Goal: Transaction & Acquisition: Purchase product/service

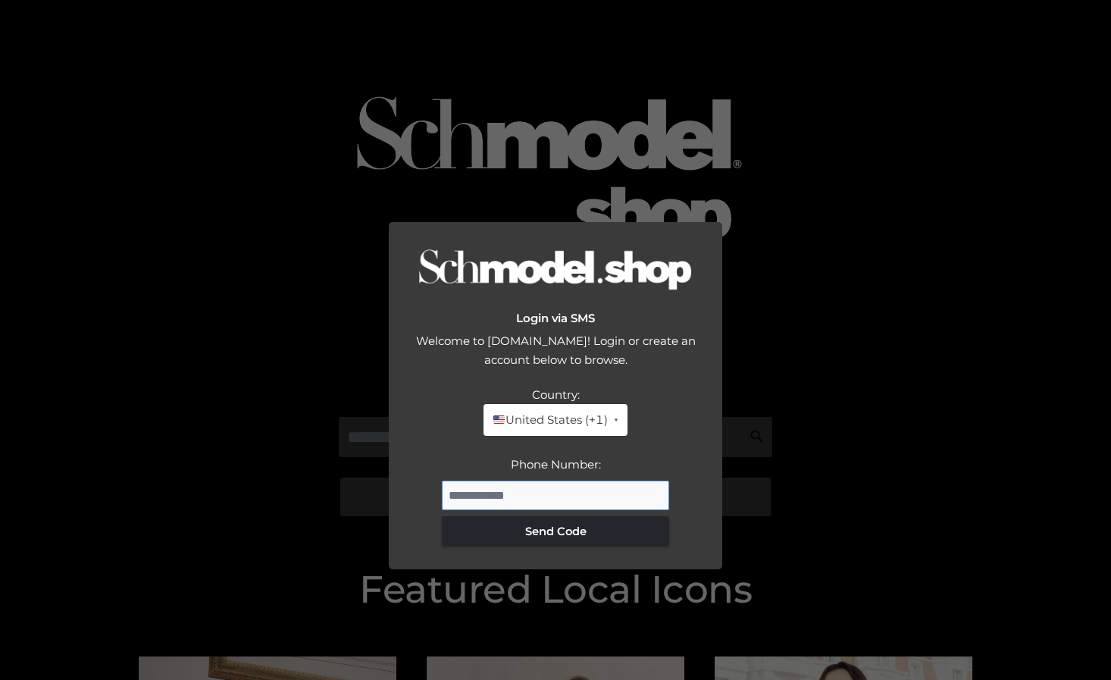
click at [520, 480] on input "Phone Number:" at bounding box center [555, 495] width 227 height 30
type input "**********"
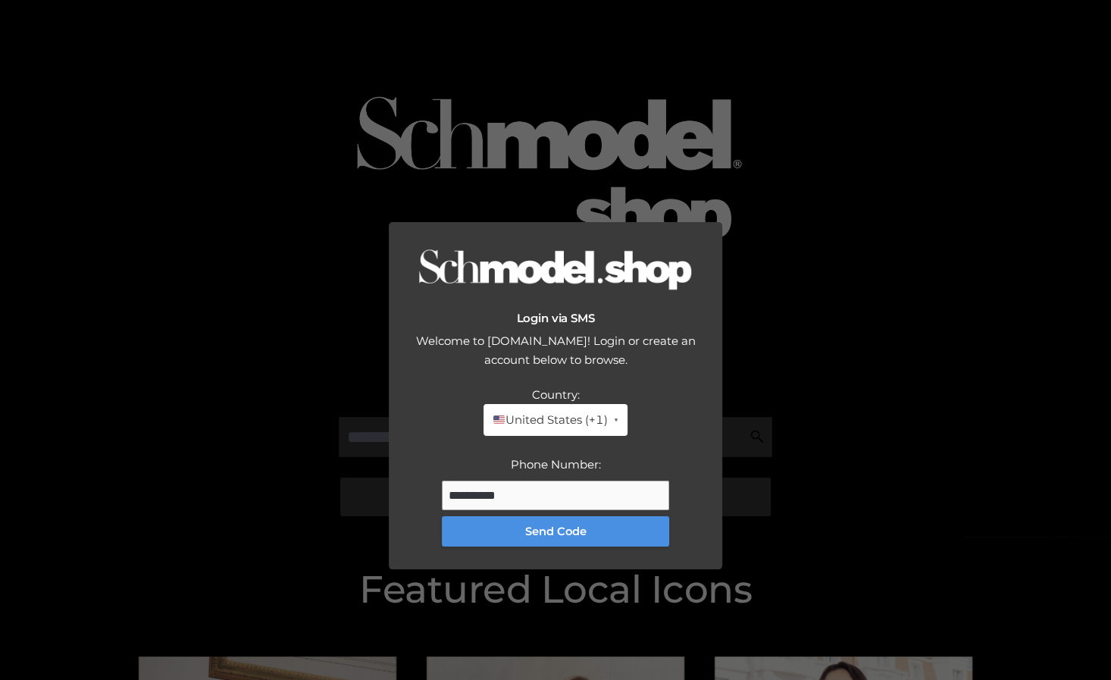
click at [555, 516] on button "Send Code" at bounding box center [555, 531] width 227 height 30
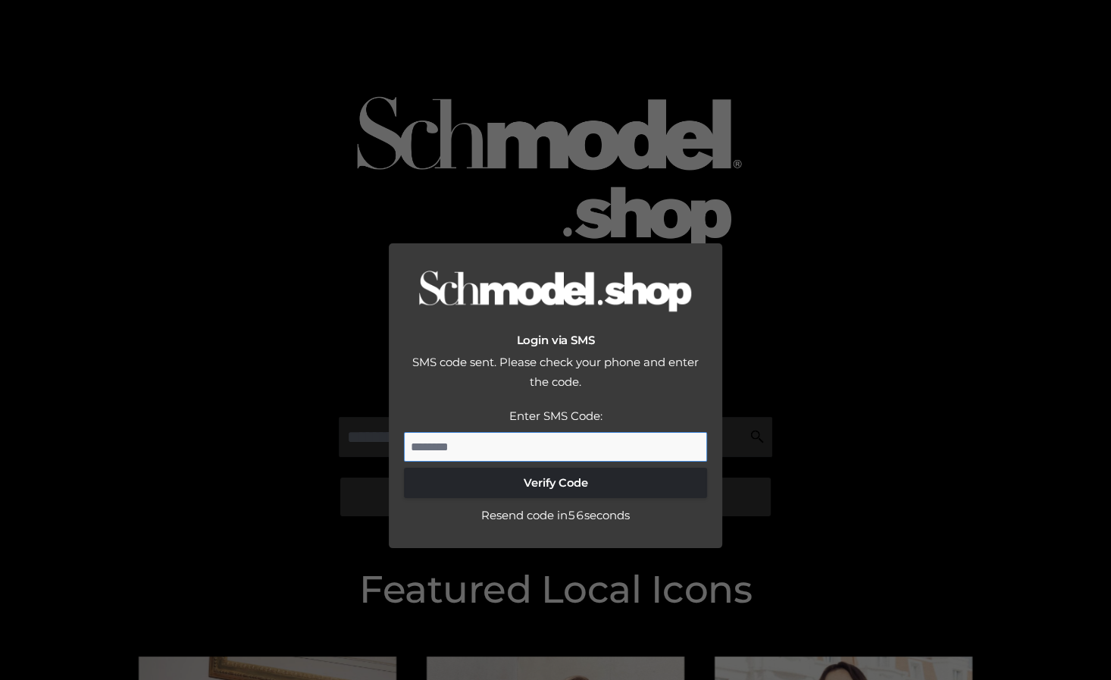
click at [528, 432] on input "Enter SMS Code:" at bounding box center [555, 447] width 303 height 30
type input "*"
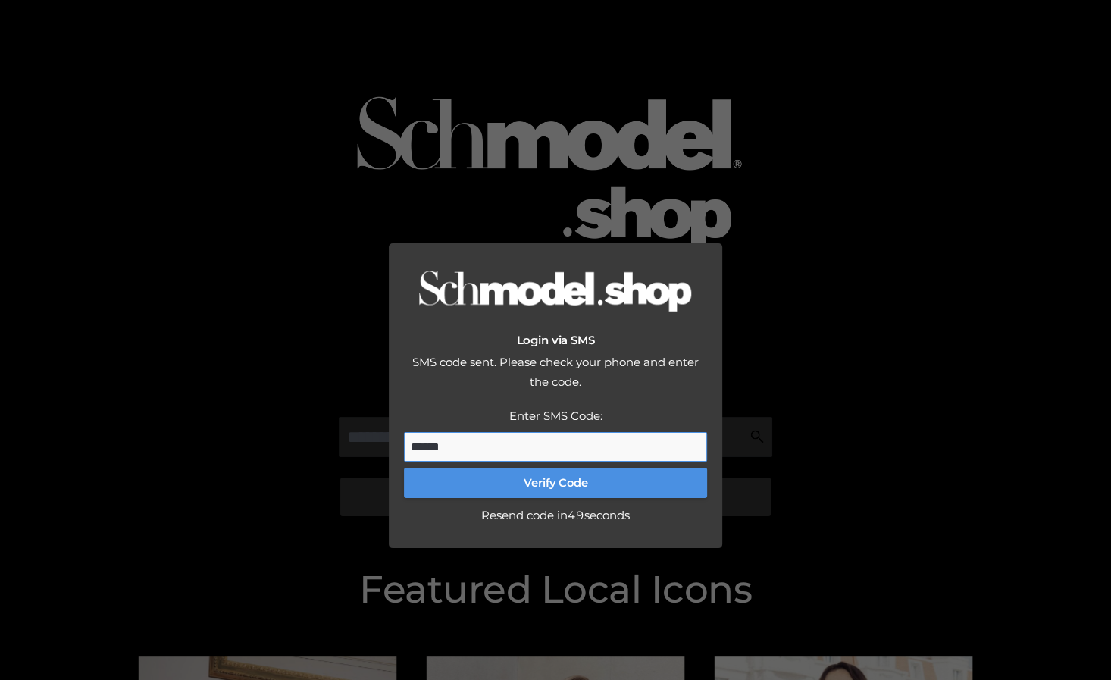
type input "******"
click at [517, 467] on button "Verify Code" at bounding box center [555, 482] width 303 height 30
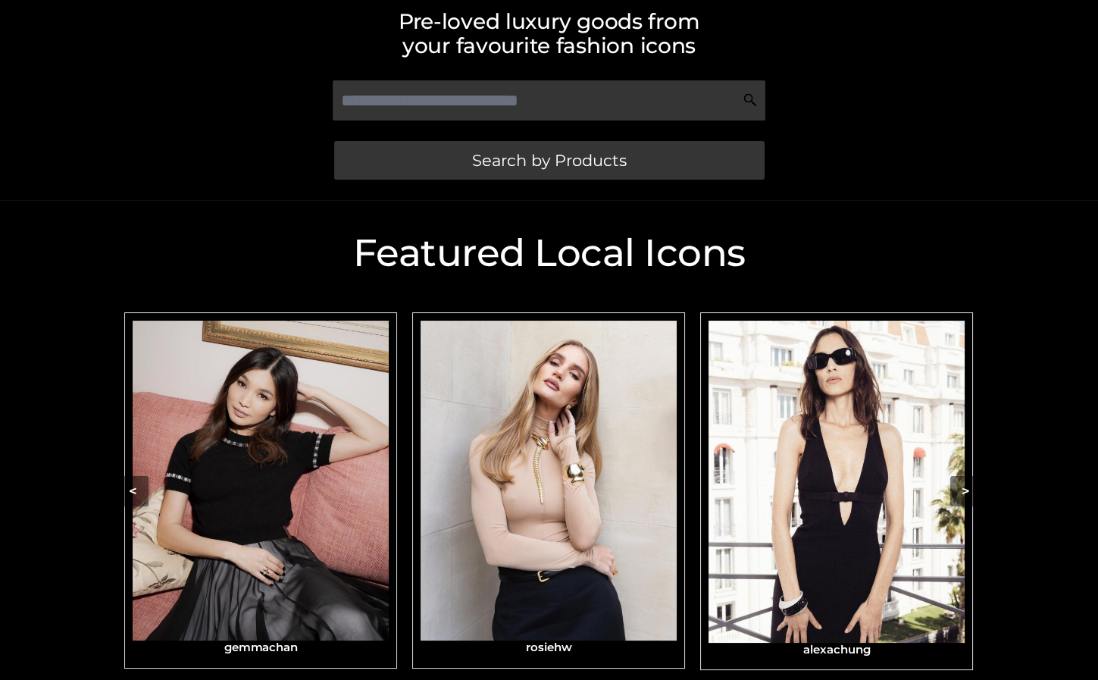
scroll to position [420, 0]
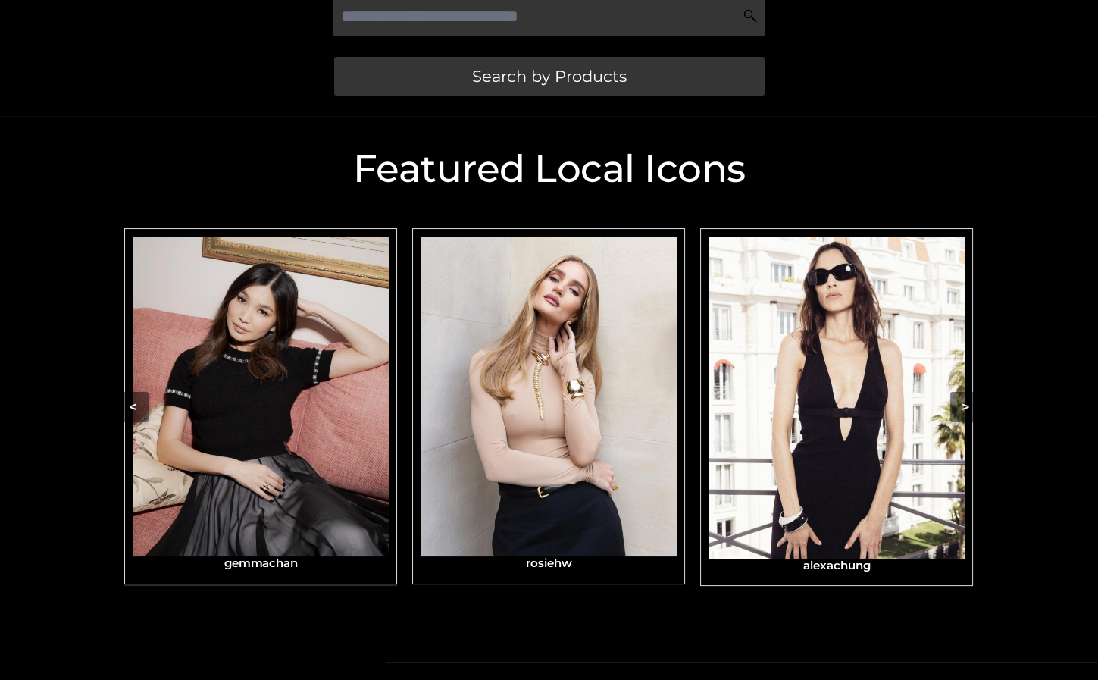
click at [315, 500] on img "Carousel Navigation" at bounding box center [261, 396] width 256 height 320
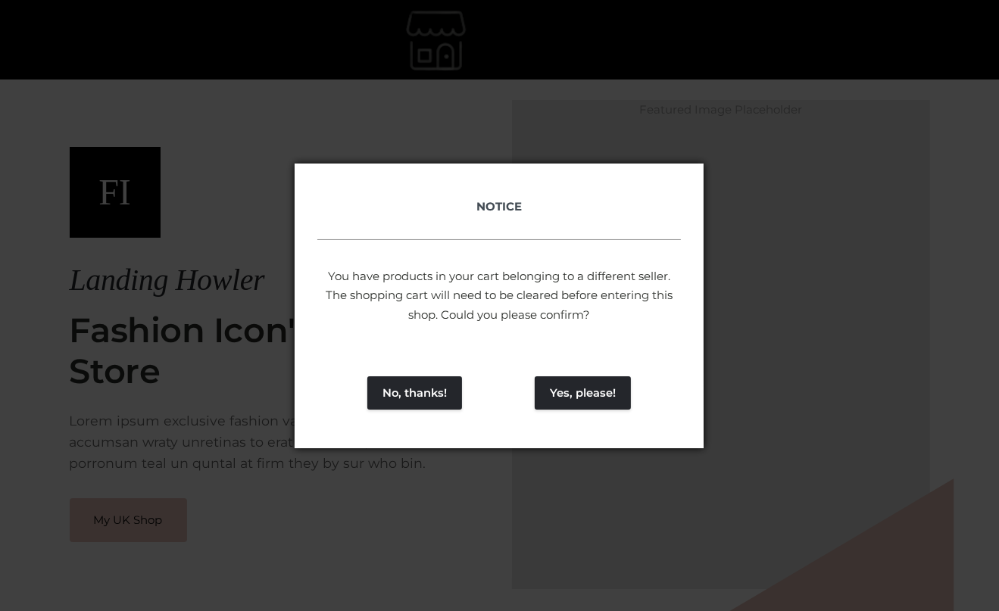
click at [593, 414] on div "No, thanks! Yes, please!" at bounding box center [499, 393] width 409 height 111
click at [586, 387] on button "Yes, please!" at bounding box center [583, 393] width 96 height 33
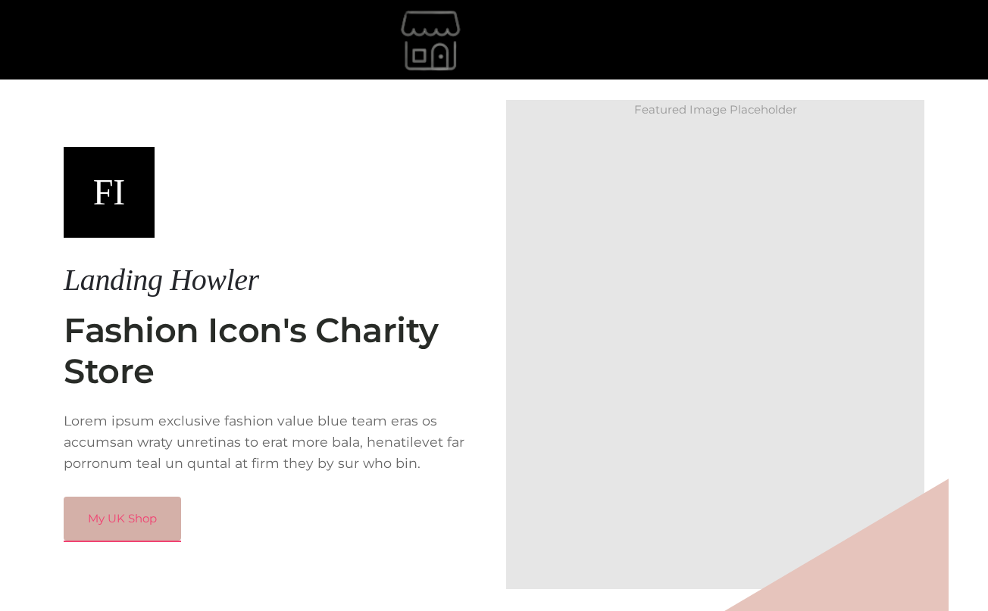
click at [163, 518] on link "My UK Shop" at bounding box center [122, 519] width 117 height 44
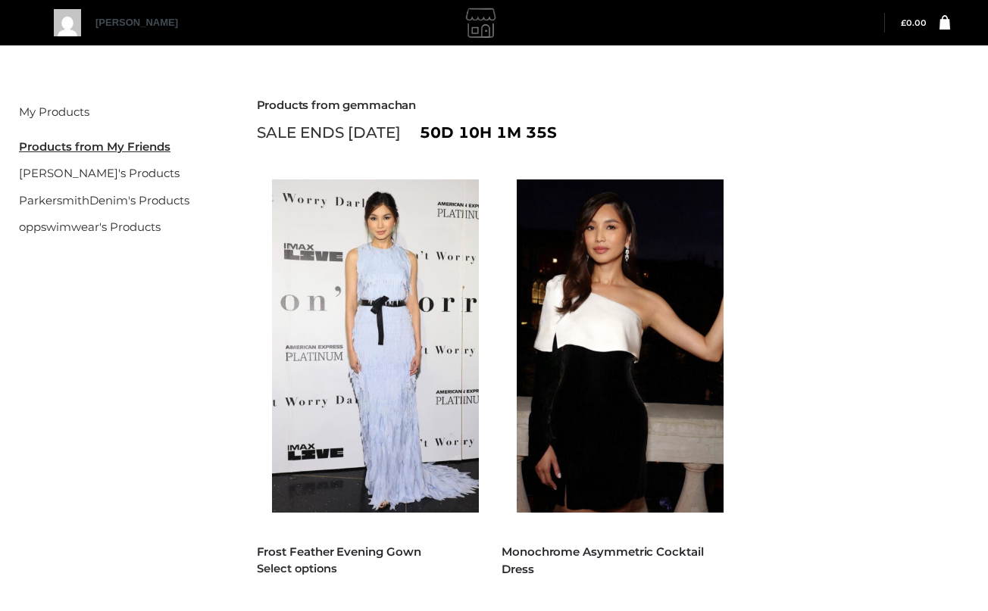
scroll to position [185, 0]
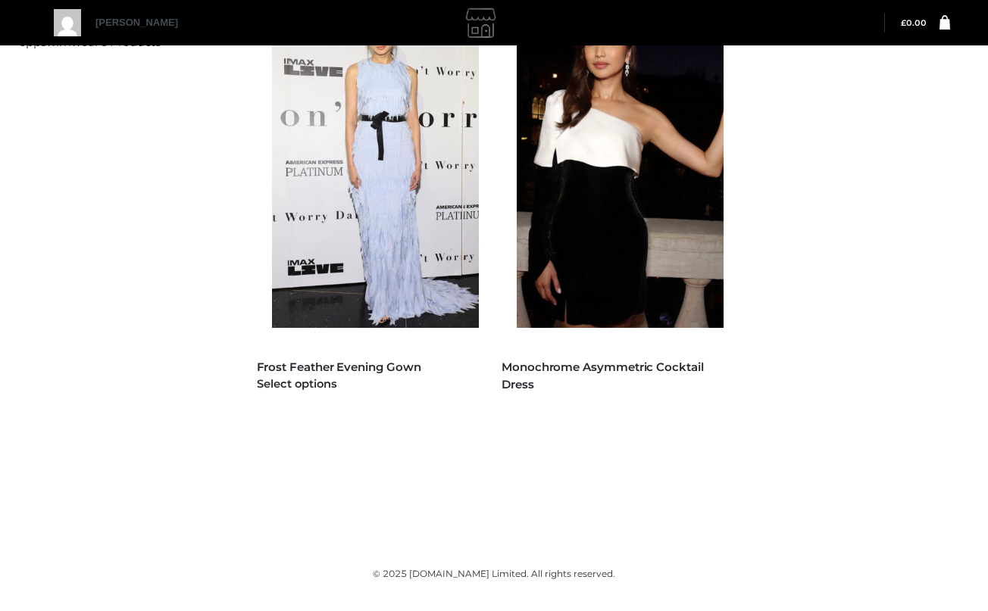
click at [430, 280] on img at bounding box center [383, 161] width 222 height 333
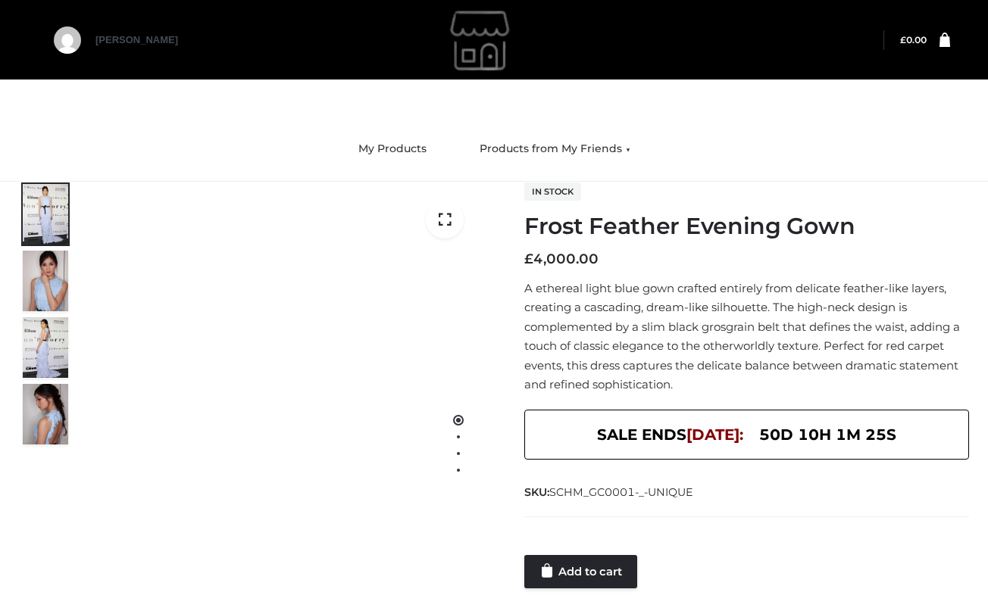
scroll to position [206, 0]
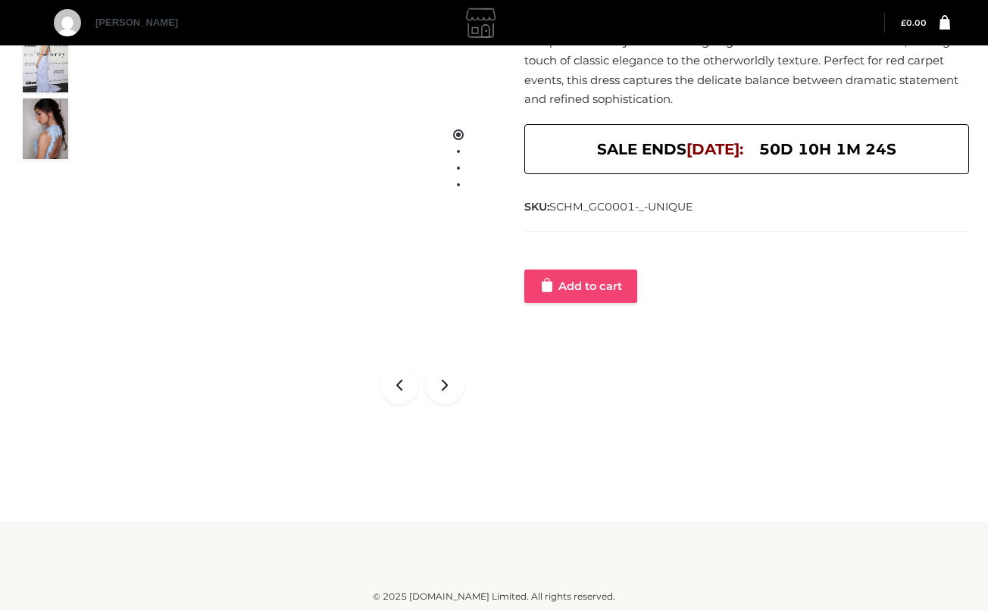
click at [592, 298] on link "Add to cart" at bounding box center [580, 286] width 113 height 33
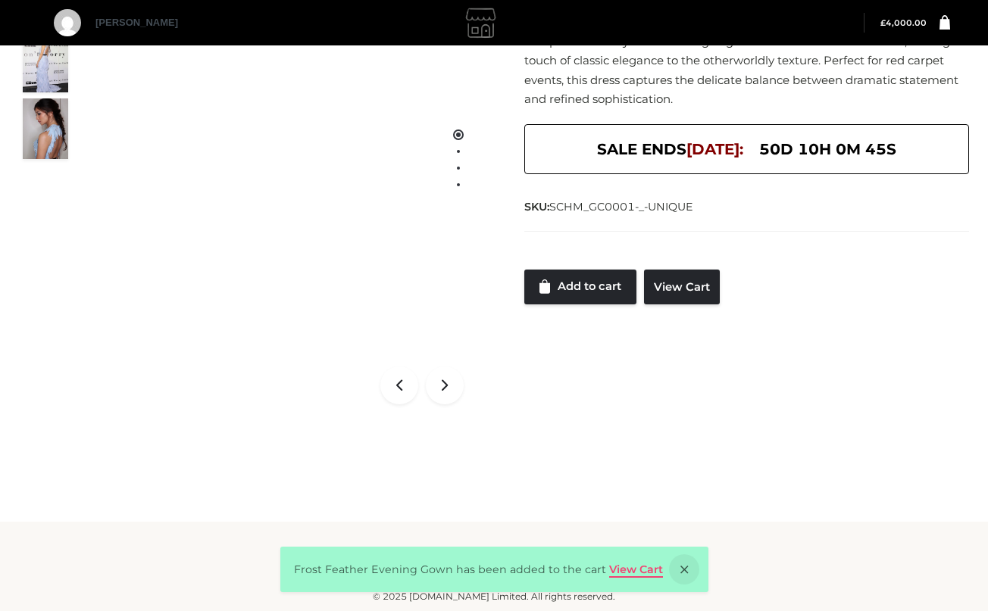
click at [627, 570] on link "View Cart" at bounding box center [636, 570] width 54 height 14
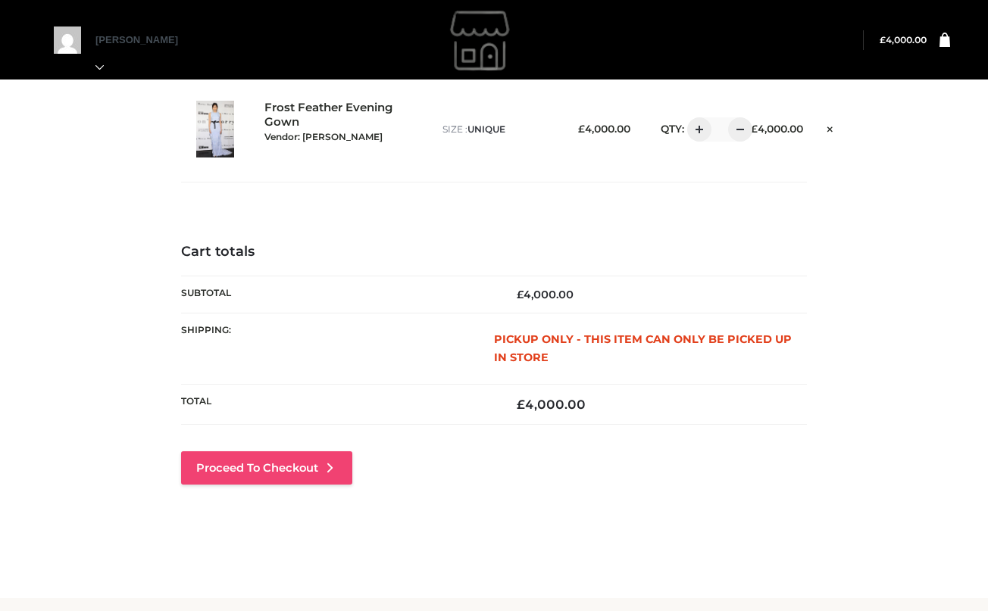
click at [308, 464] on link "Proceed to Checkout" at bounding box center [266, 468] width 171 height 33
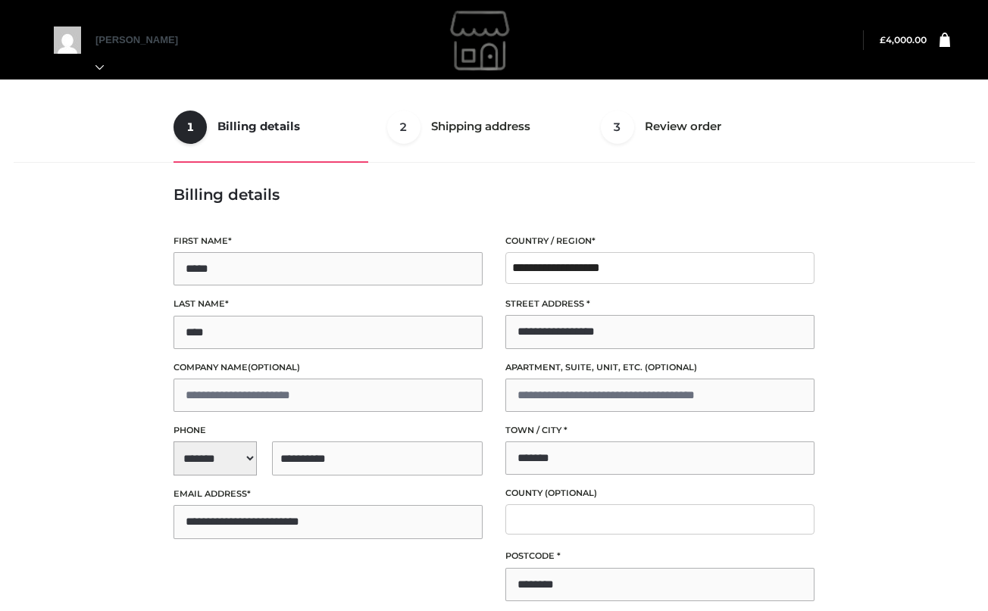
select select "**"
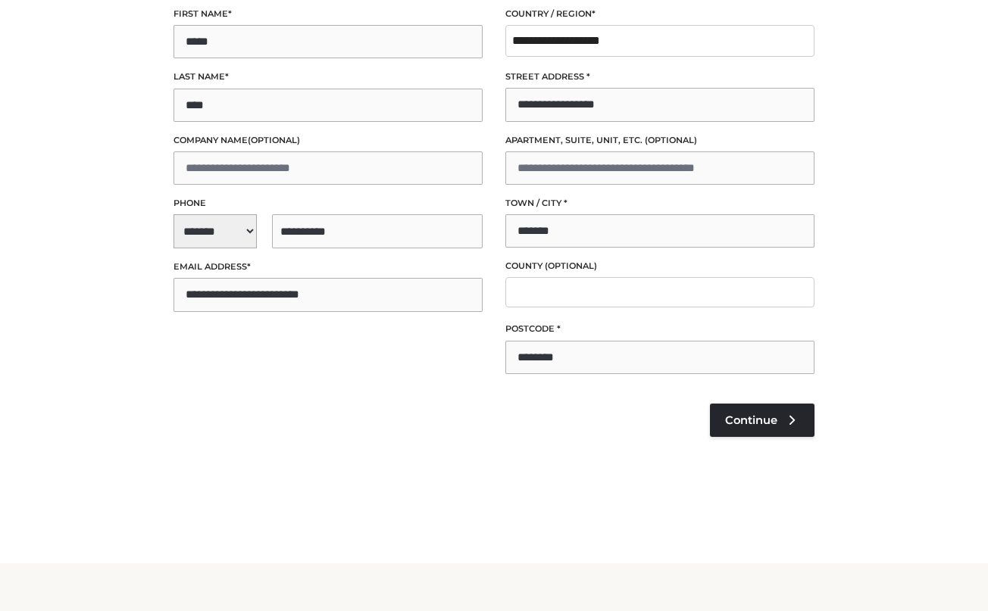
scroll to position [270, 0]
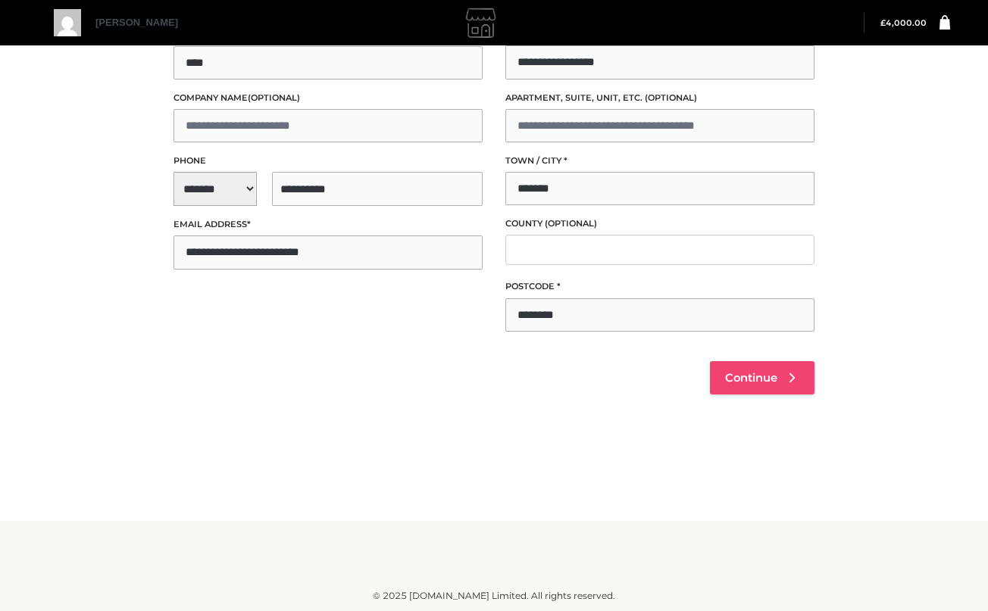
click at [765, 380] on span "Continue" at bounding box center [751, 378] width 52 height 14
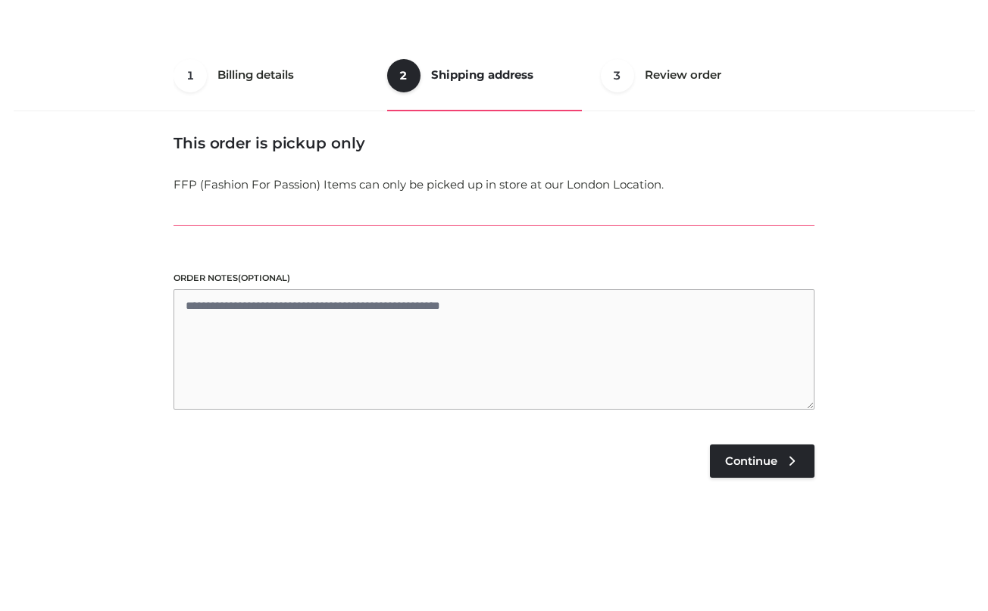
scroll to position [39, 0]
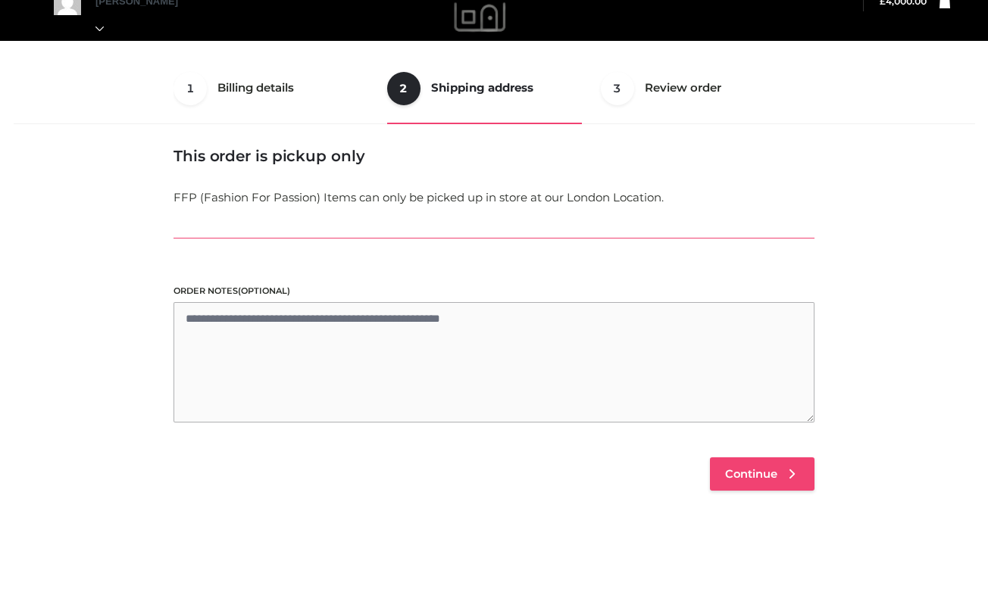
click at [770, 470] on span "Continue" at bounding box center [751, 474] width 52 height 14
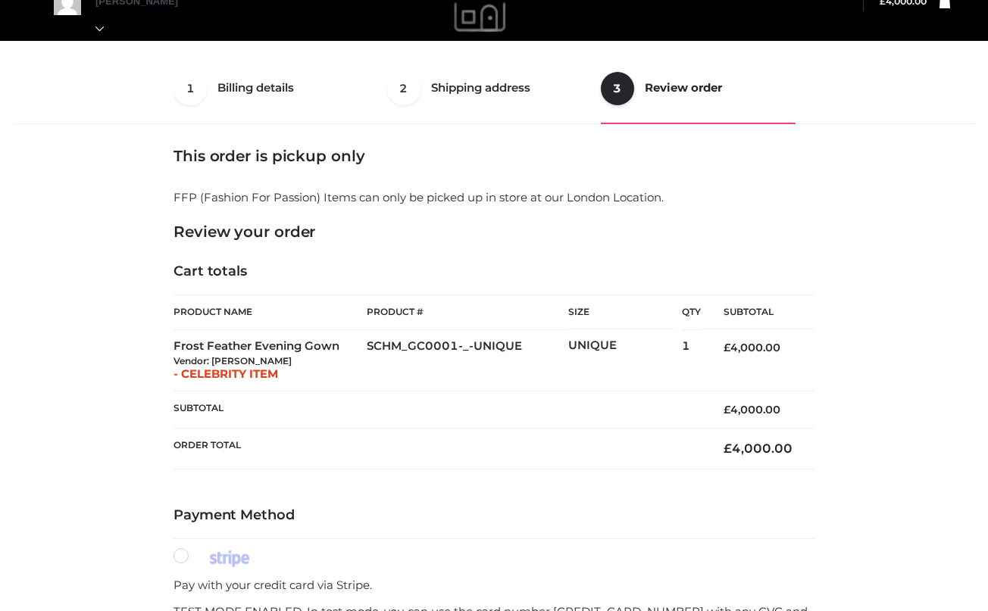
scroll to position [287, 0]
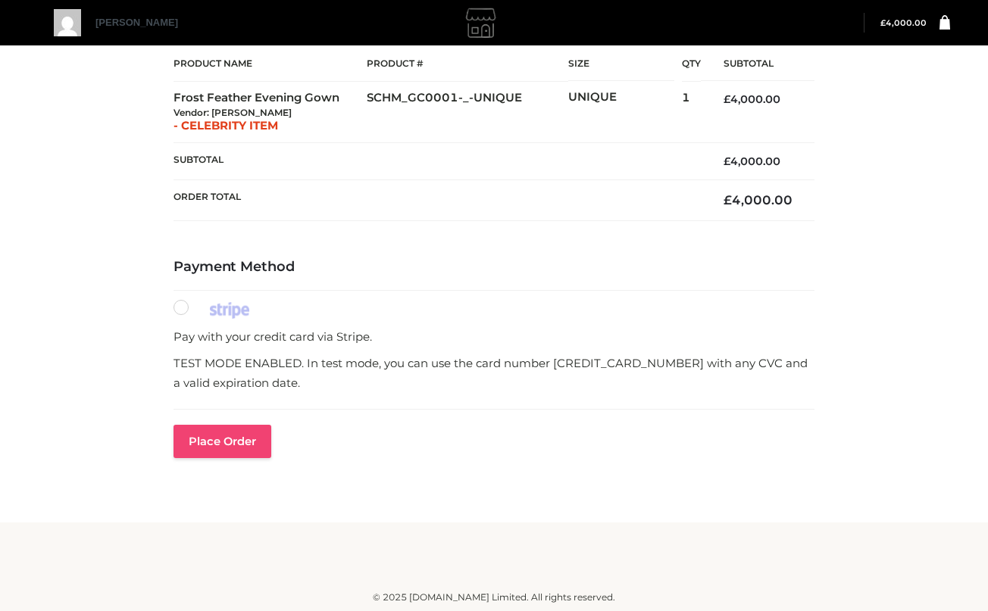
click at [258, 442] on button "Place order" at bounding box center [222, 441] width 98 height 33
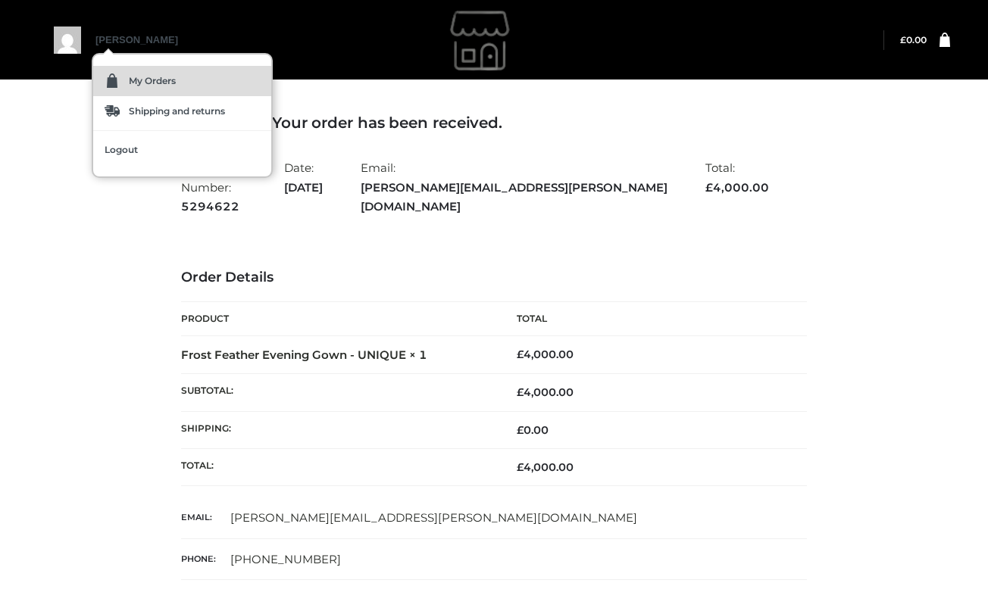
click at [136, 80] on span "My Orders" at bounding box center [152, 81] width 47 height 9
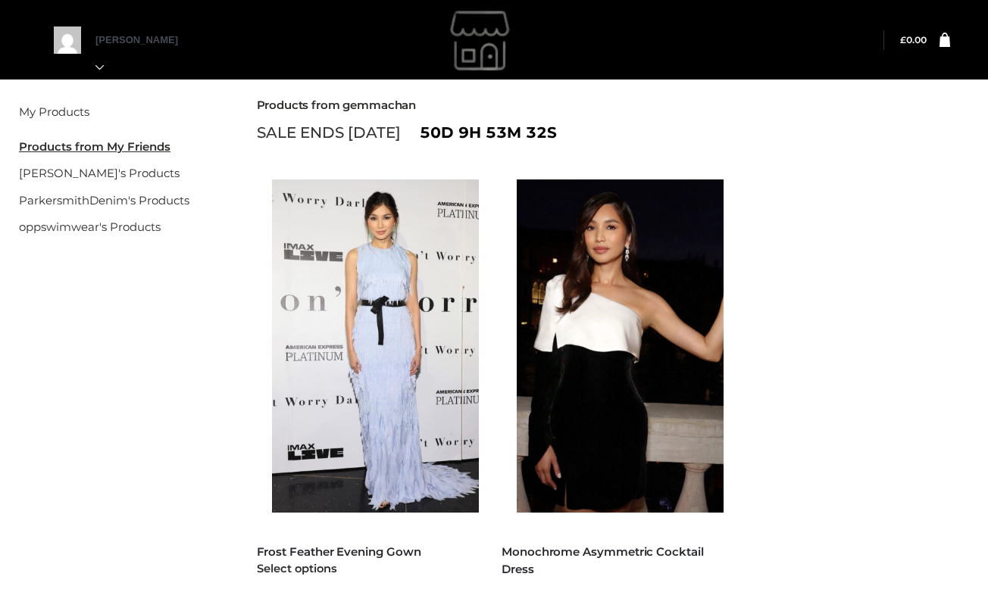
click at [379, 292] on img at bounding box center [383, 346] width 222 height 333
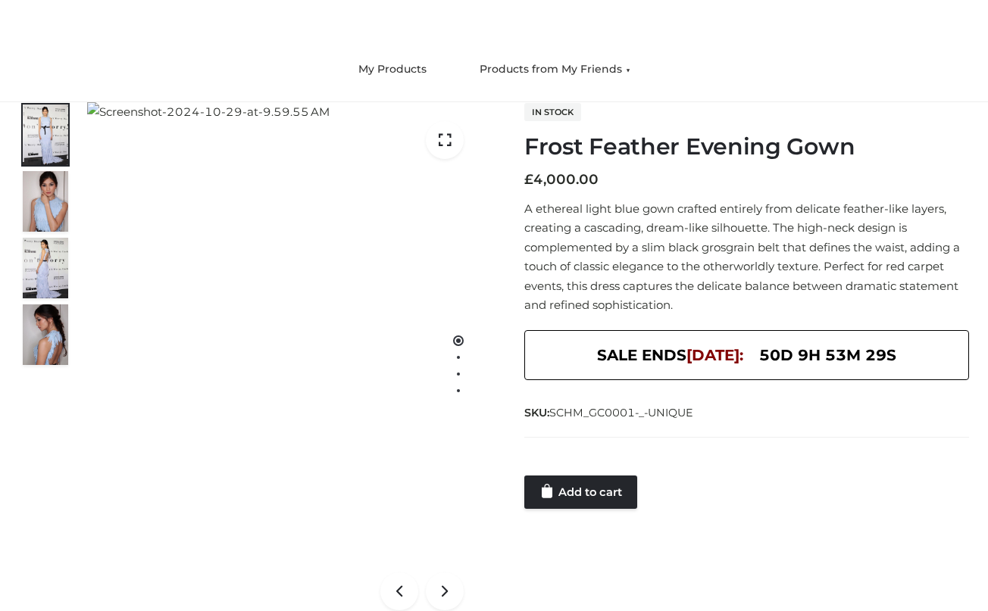
scroll to position [152, 0]
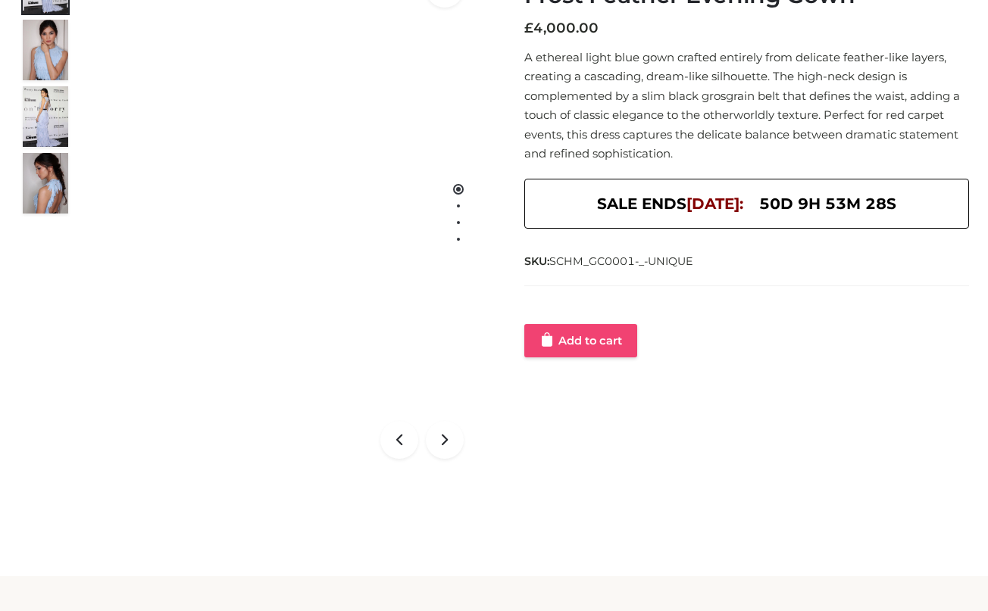
click at [597, 345] on link "Add to cart" at bounding box center [580, 340] width 113 height 33
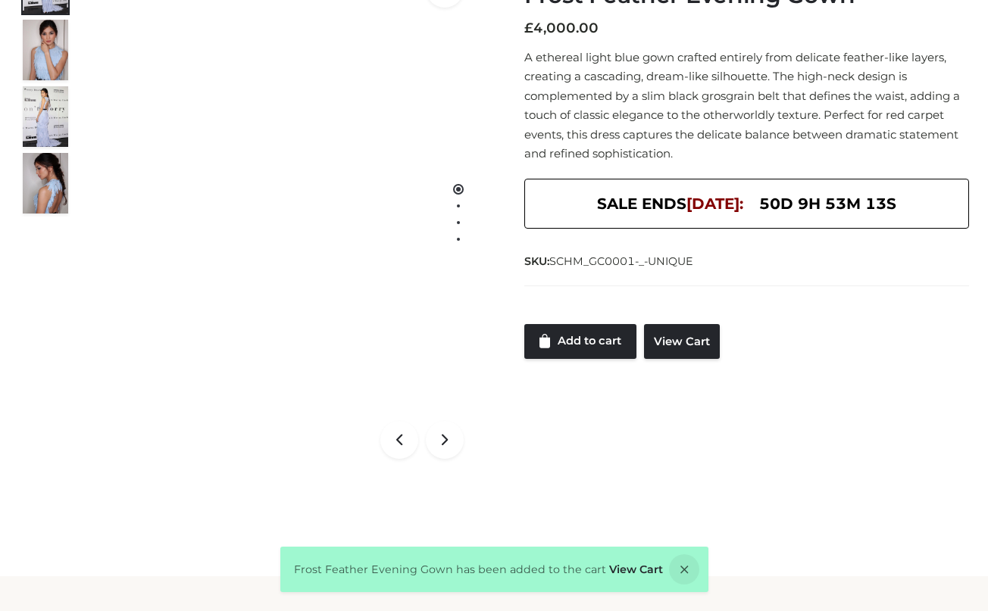
scroll to position [0, 0]
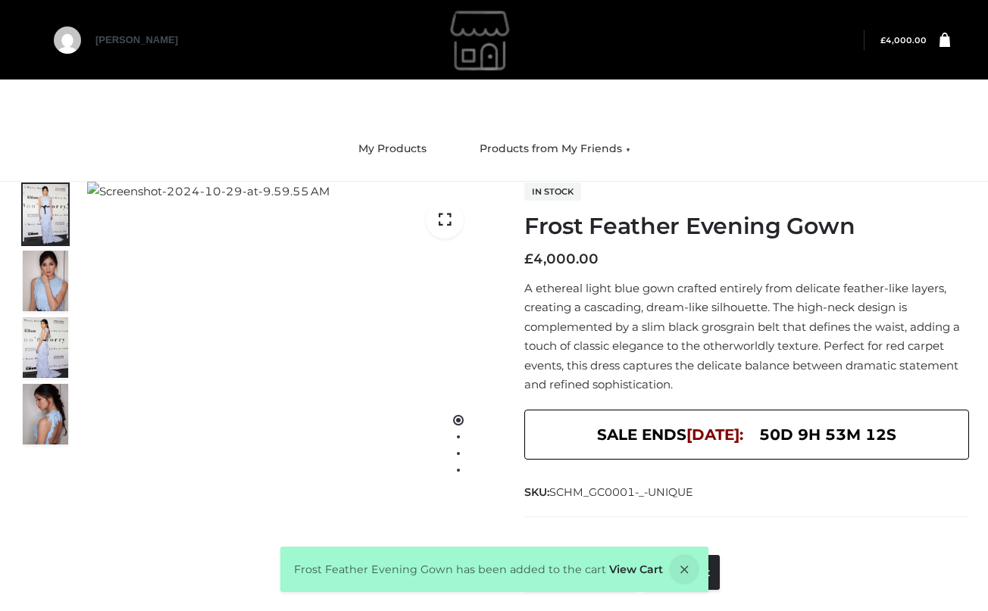
click at [944, 45] on icon at bounding box center [944, 39] width 11 height 14
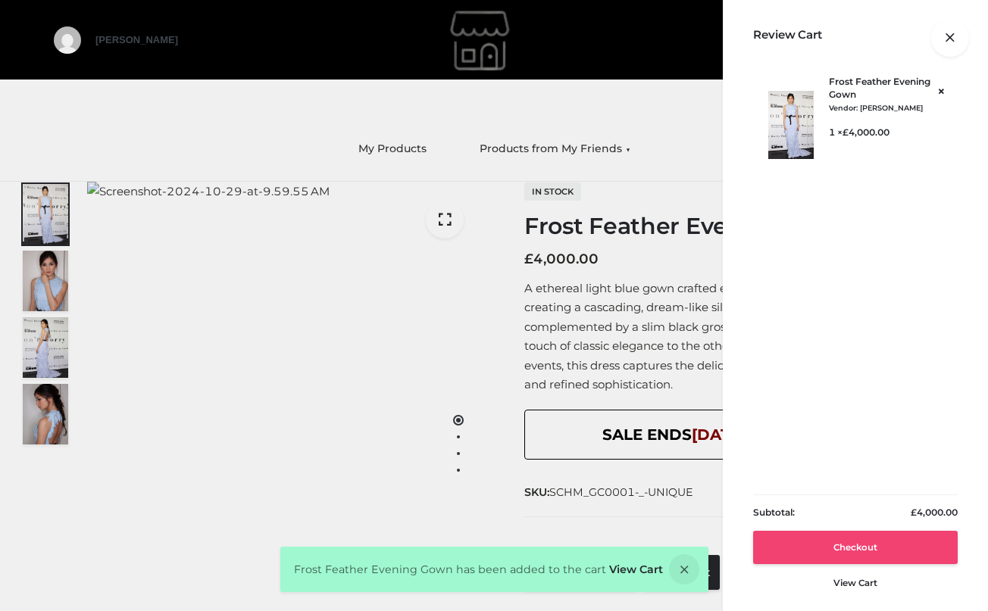
click at [819, 541] on link "Checkout" at bounding box center [855, 547] width 205 height 33
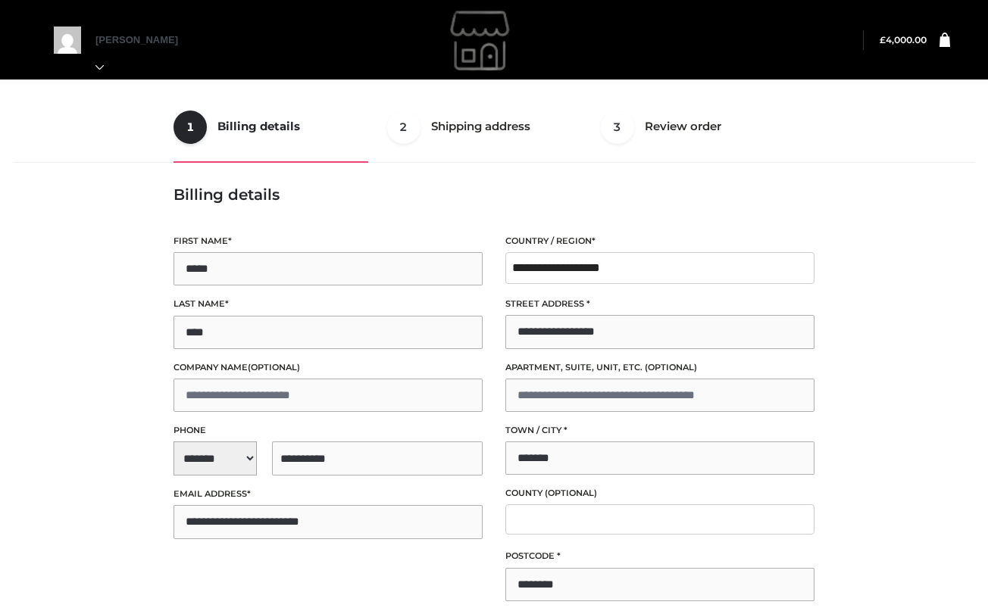
select select "**"
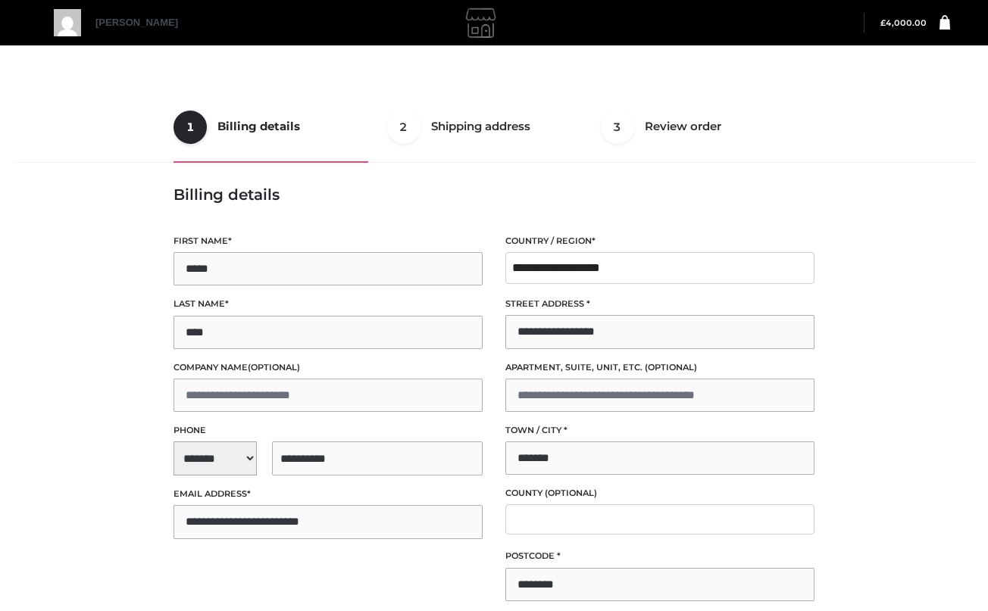
scroll to position [270, 0]
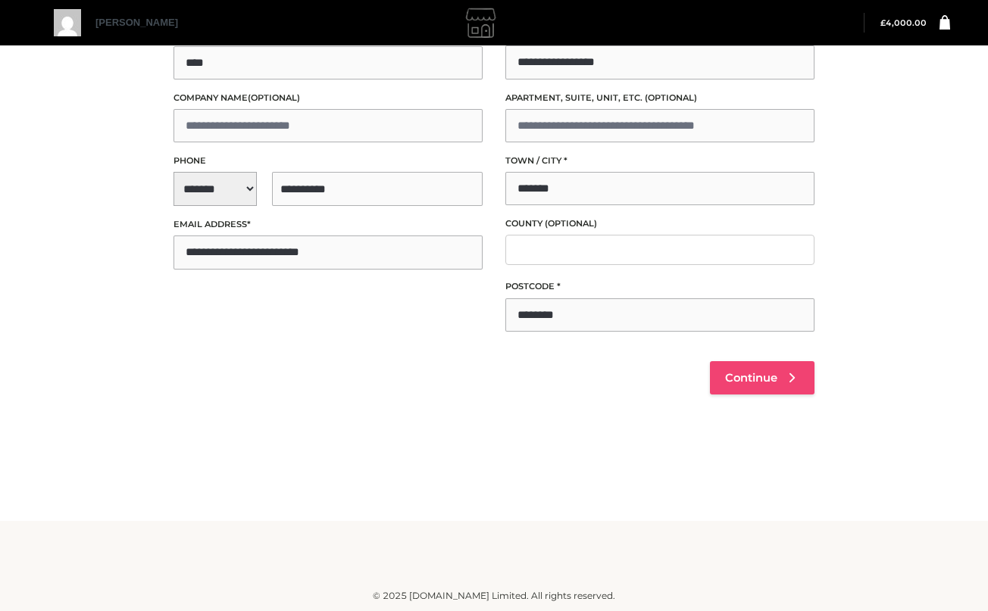
click at [774, 381] on span "Continue" at bounding box center [751, 378] width 52 height 14
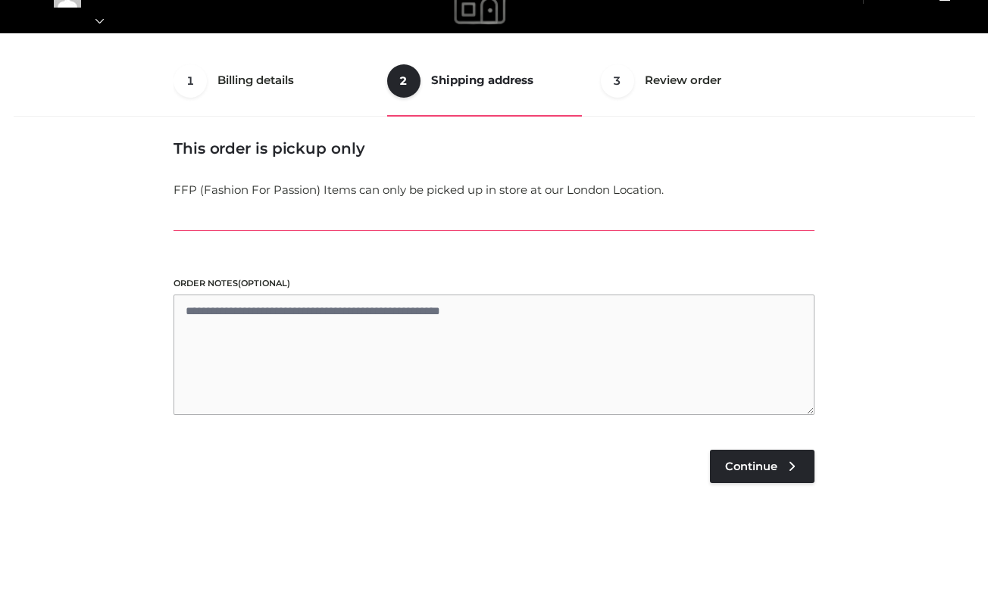
scroll to position [39, 0]
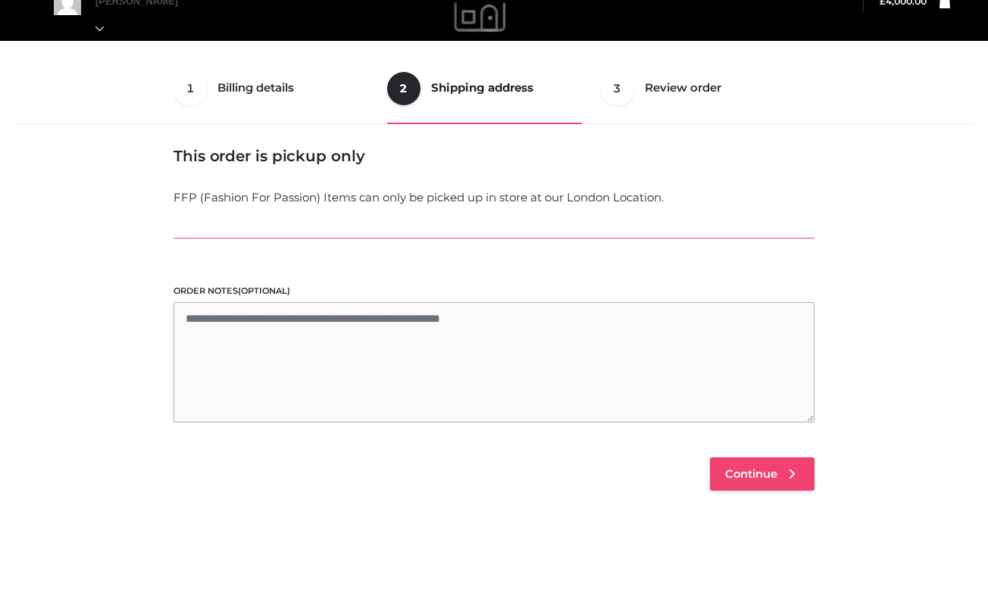
click at [730, 464] on link "Continue" at bounding box center [762, 474] width 105 height 33
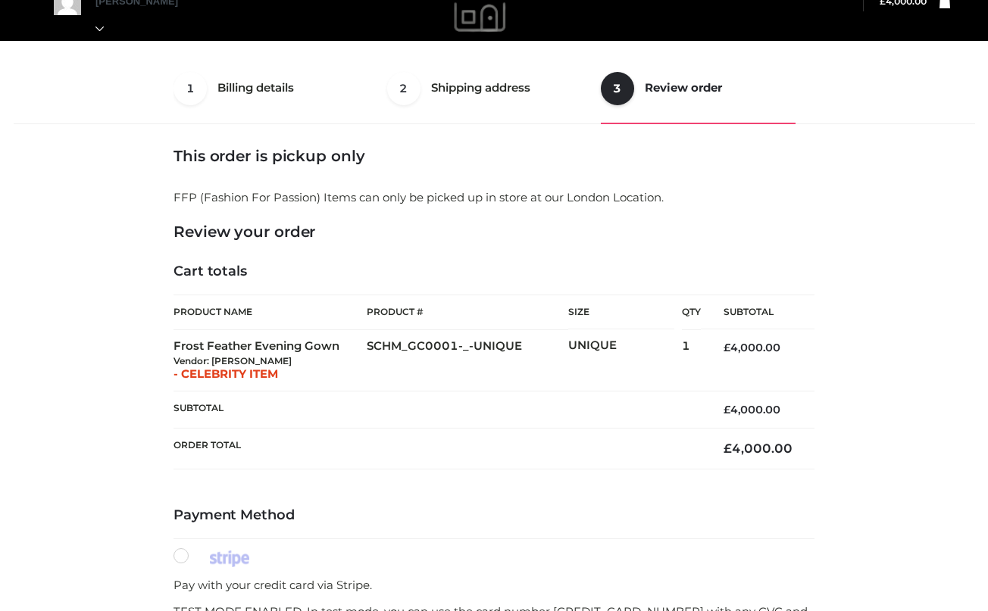
scroll to position [287, 0]
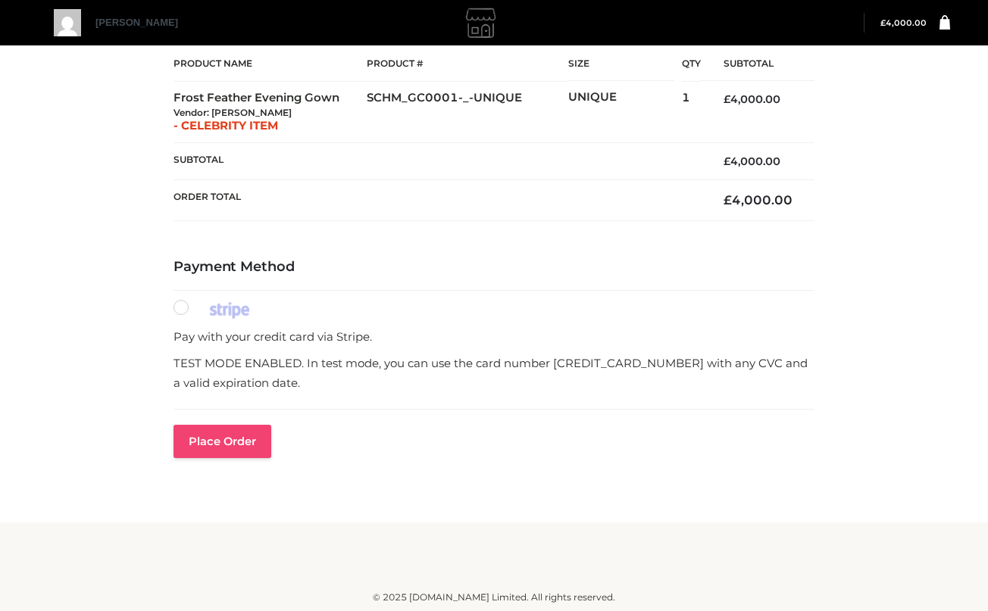
click at [202, 449] on button "Place order" at bounding box center [222, 441] width 98 height 33
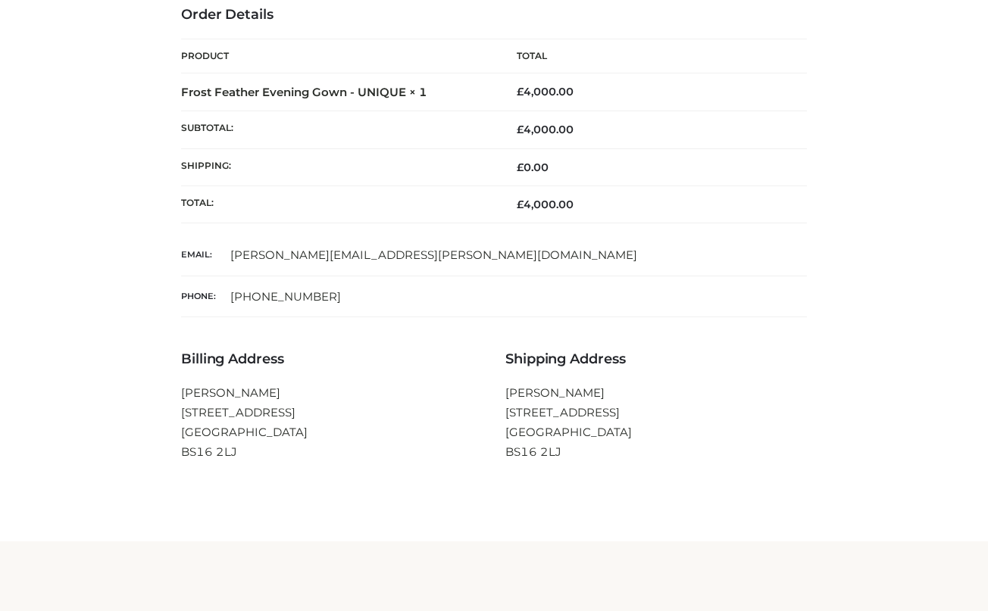
scroll to position [36, 0]
